Goal: Information Seeking & Learning: Find specific fact

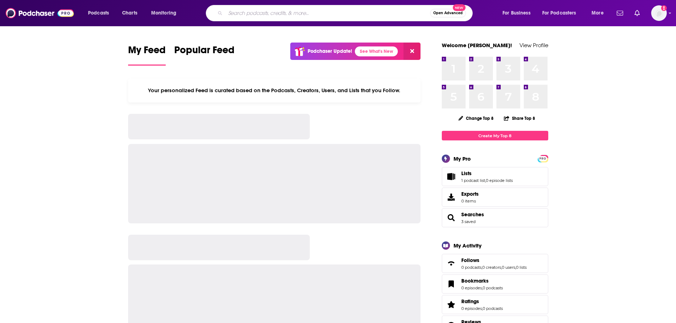
click at [264, 12] on input "Search podcasts, credits, & more..." at bounding box center [327, 12] width 205 height 11
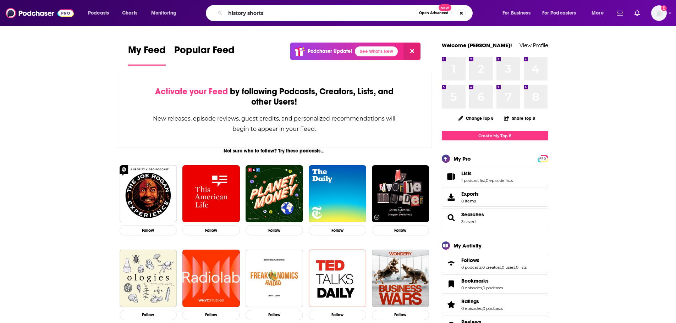
type input "history shorts"
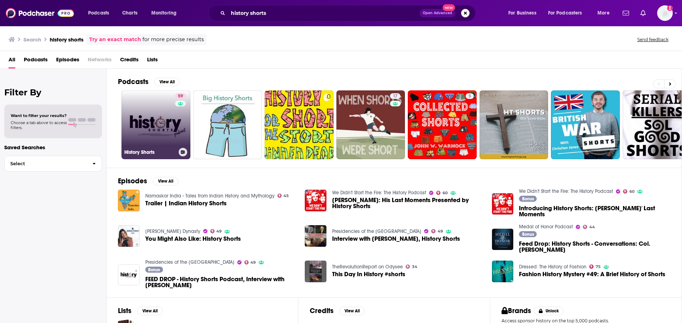
click at [149, 134] on link "59 History Shorts" at bounding box center [155, 125] width 69 height 69
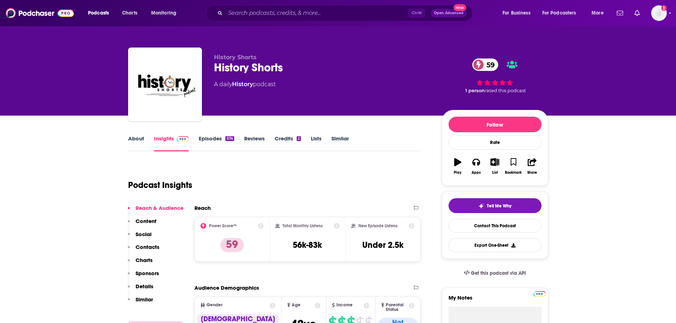
scroll to position [36, 0]
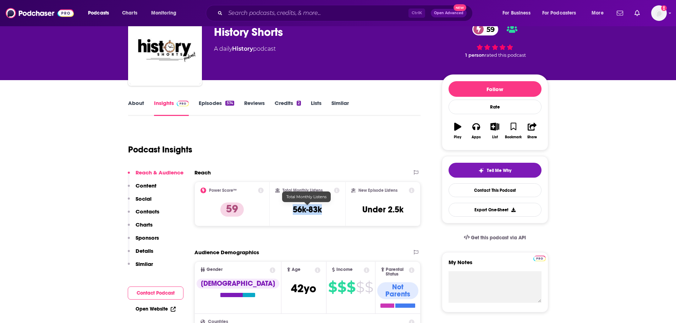
drag, startPoint x: 298, startPoint y: 207, endPoint x: 326, endPoint y: 209, distance: 28.1
click at [326, 209] on div "Total Monthly Listens 56k-83k" at bounding box center [308, 204] width 64 height 33
copy h3 "56k-83k"
